Goal: Information Seeking & Learning: Learn about a topic

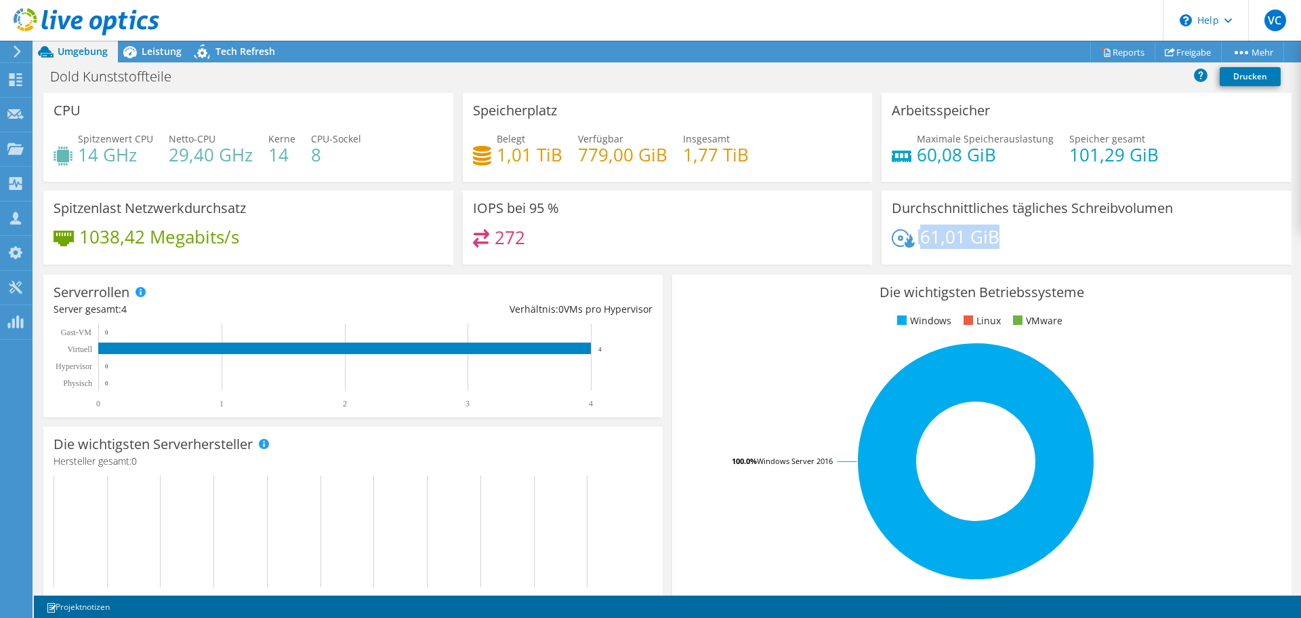
drag, startPoint x: 996, startPoint y: 238, endPoint x: 880, endPoint y: 238, distance: 115.9
click at [882, 238] on div "Durchschnittliches tägliches Schreibvolumen 61,01 GiB" at bounding box center [1087, 227] width 410 height 74
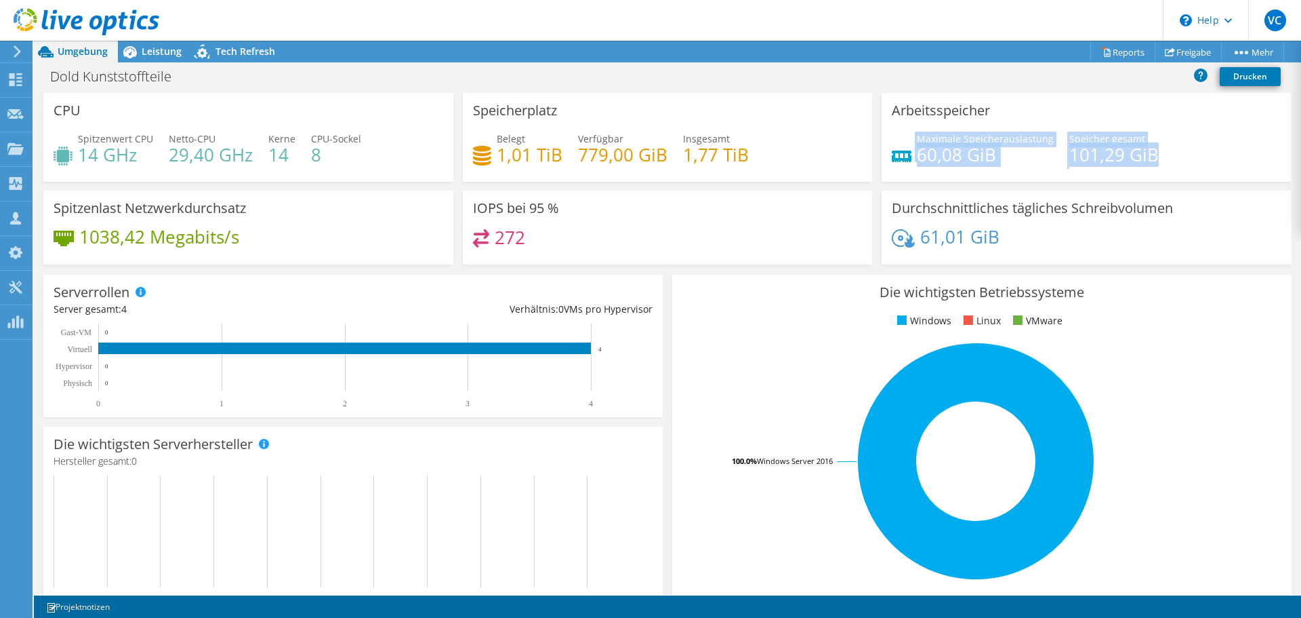
drag, startPoint x: 1176, startPoint y: 158, endPoint x: 885, endPoint y: 167, distance: 291.6
click at [892, 162] on div "Maximale Speicherauslastung 60,08 GiB Speicher gesamt 101,29 GiB" at bounding box center [1087, 154] width 390 height 44
click at [1021, 159] on h4 "60,08 GiB" at bounding box center [985, 154] width 137 height 15
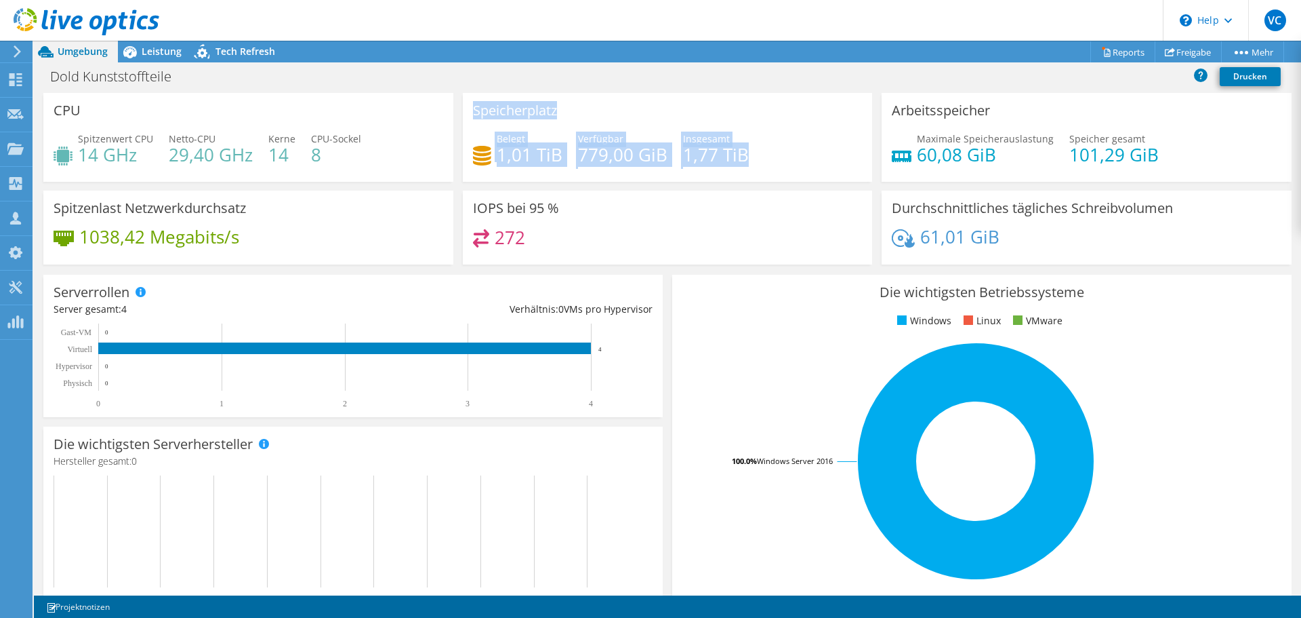
drag, startPoint x: 752, startPoint y: 152, endPoint x: 477, endPoint y: 142, distance: 275.4
click at [400, 160] on div "CPU Spitzenwert CPU 14 GHz Netto-CPU 29,40 GHz Kerne 14 CPU-Sockel 8 Speicherpl…" at bounding box center [668, 183] width 1258 height 180
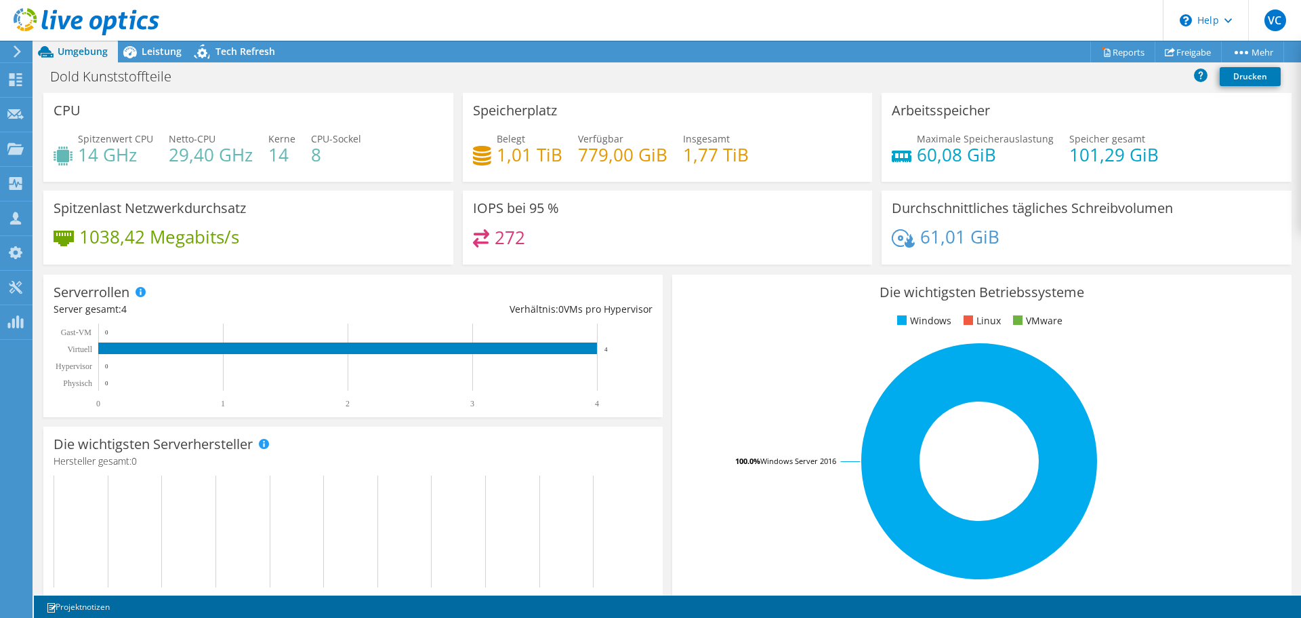
click at [728, 218] on div "IOPS bei 95 % 272" at bounding box center [668, 227] width 410 height 74
click at [729, 218] on div "IOPS bei 95 % 272" at bounding box center [668, 227] width 410 height 74
